Goal: Task Accomplishment & Management: Use online tool/utility

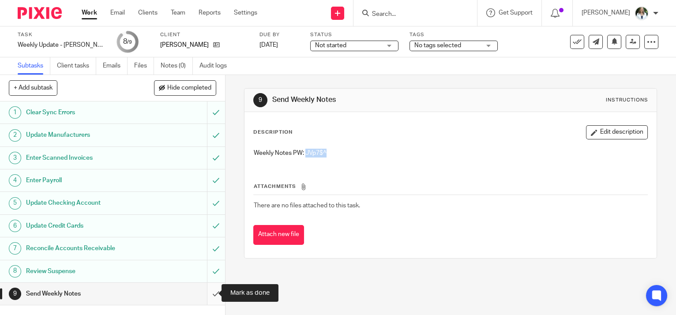
click at [209, 293] on input "submit" at bounding box center [112, 294] width 225 height 22
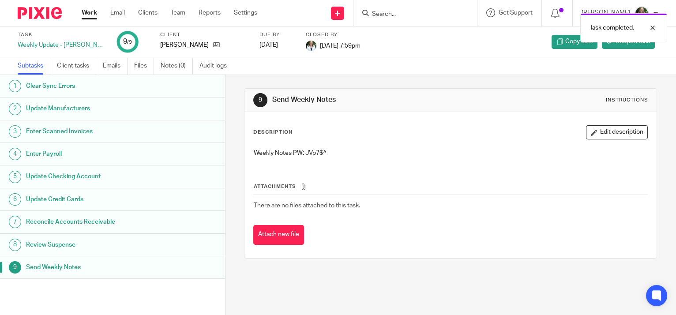
click at [87, 10] on link "Work" at bounding box center [89, 12] width 15 height 9
